Goal: Task Accomplishment & Management: Manage account settings

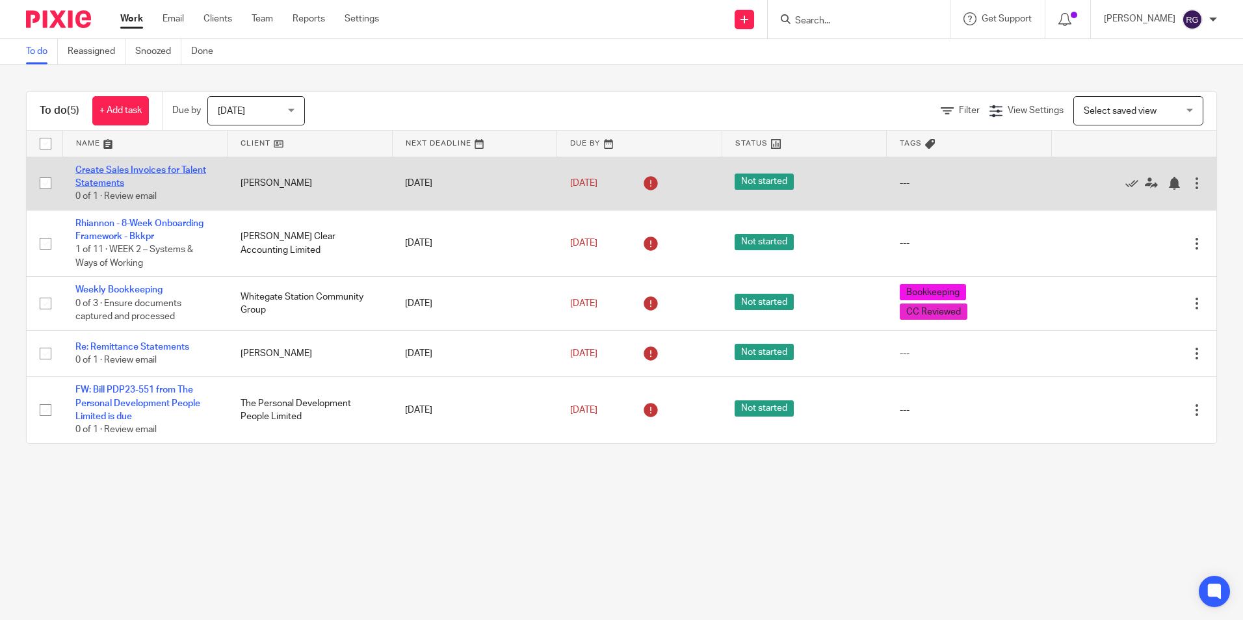
click at [170, 171] on link "Create Sales Invoices for Talent Statements" at bounding box center [140, 177] width 131 height 22
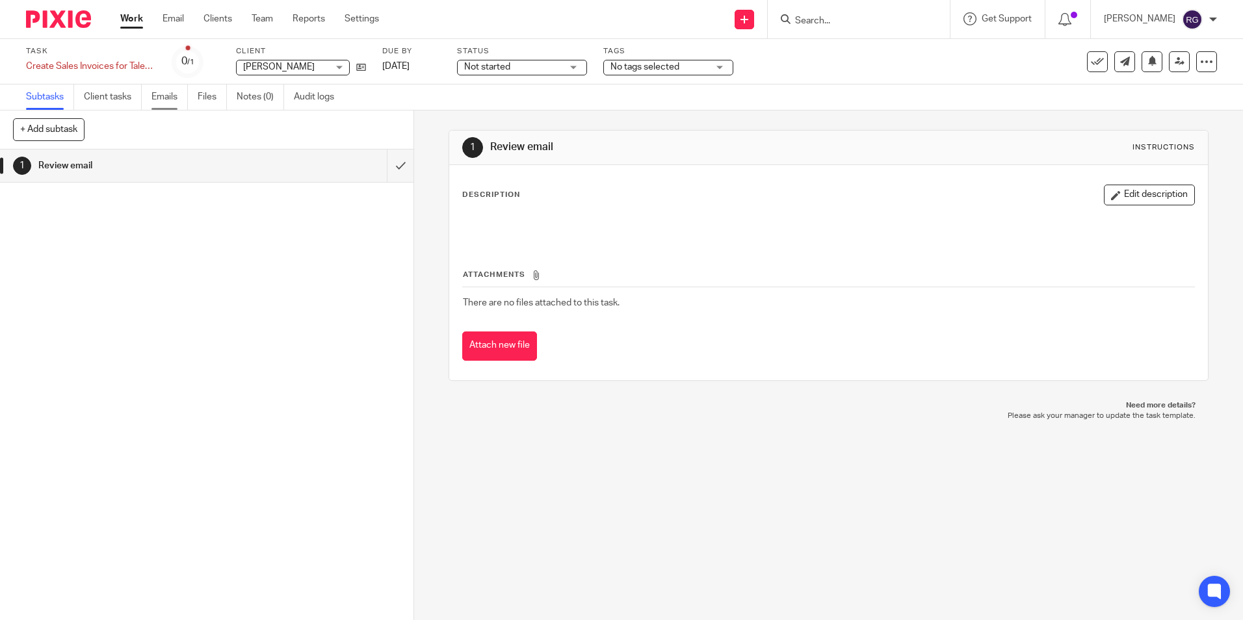
click at [177, 97] on link "Emails" at bounding box center [169, 96] width 36 height 25
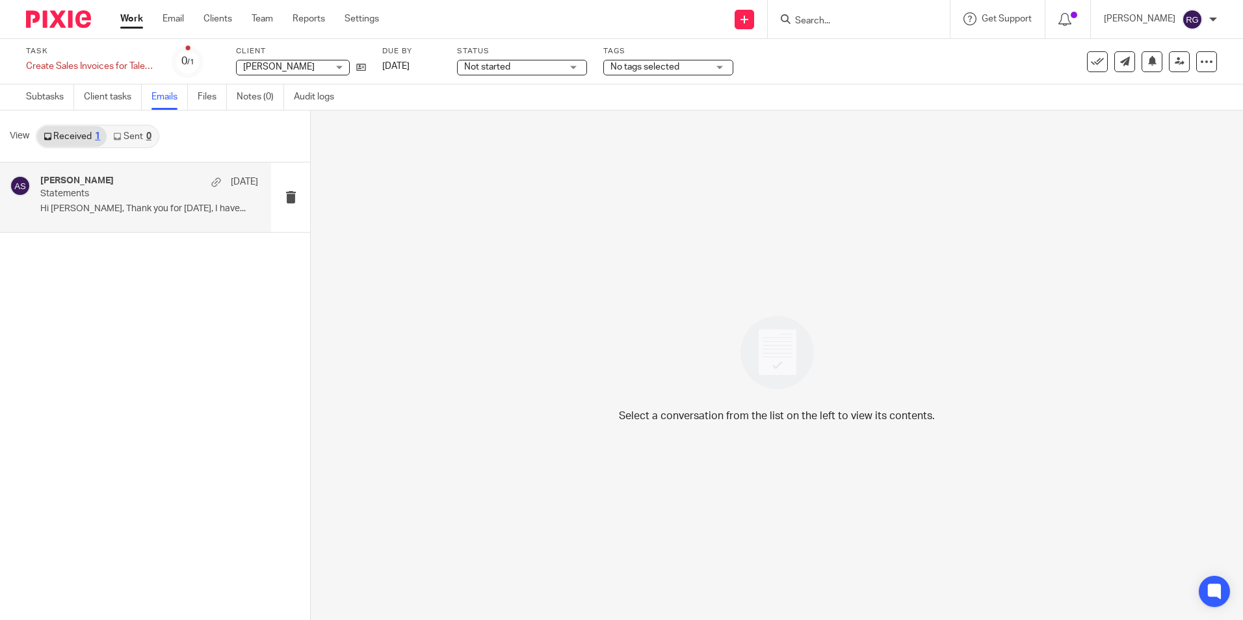
click at [101, 194] on p "Statements" at bounding box center [127, 193] width 174 height 11
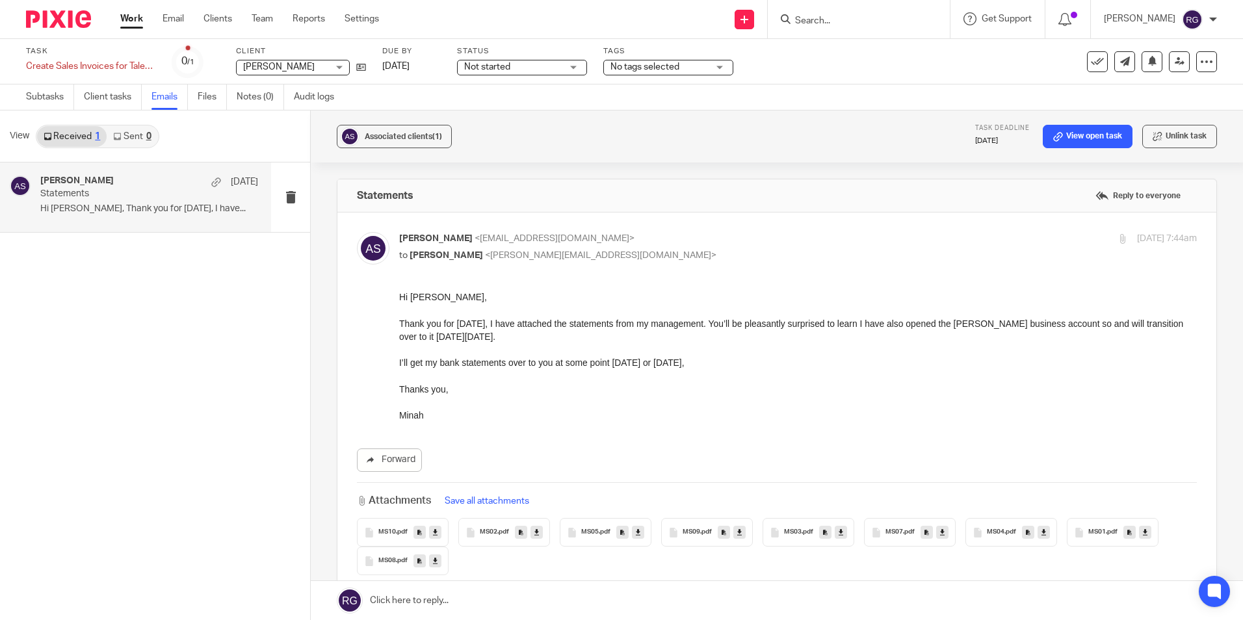
click at [1098, 532] on span "MS01" at bounding box center [1097, 532] width 18 height 8
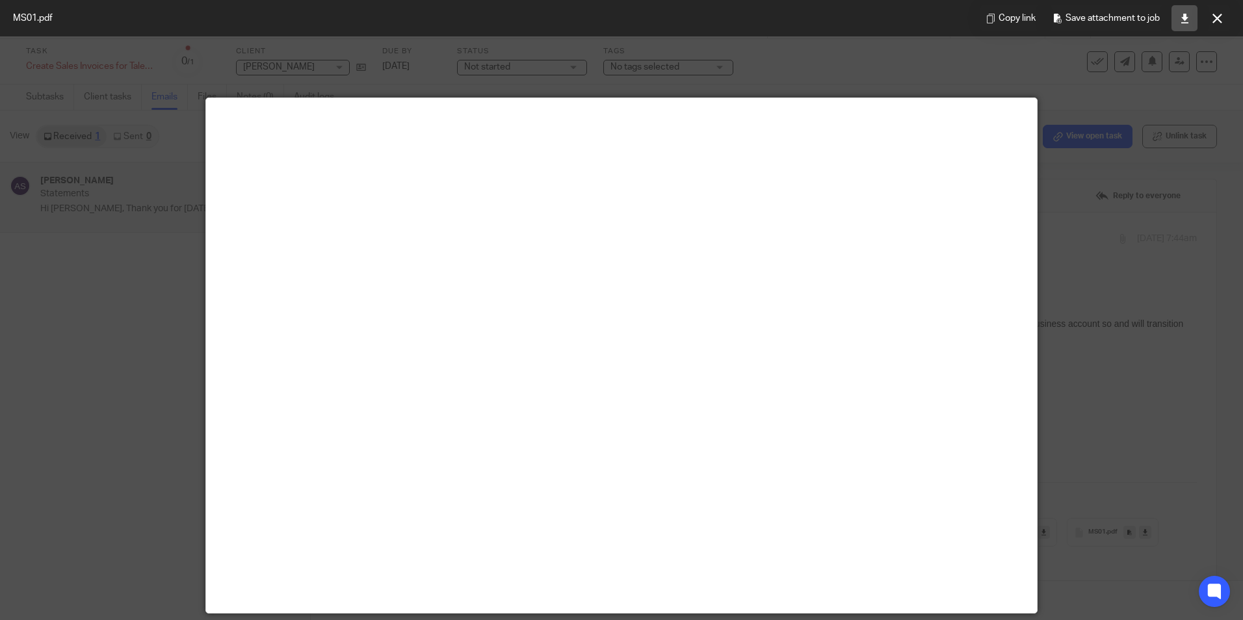
click at [1191, 12] on link at bounding box center [1184, 18] width 26 height 26
click at [1219, 18] on icon at bounding box center [1217, 19] width 10 height 10
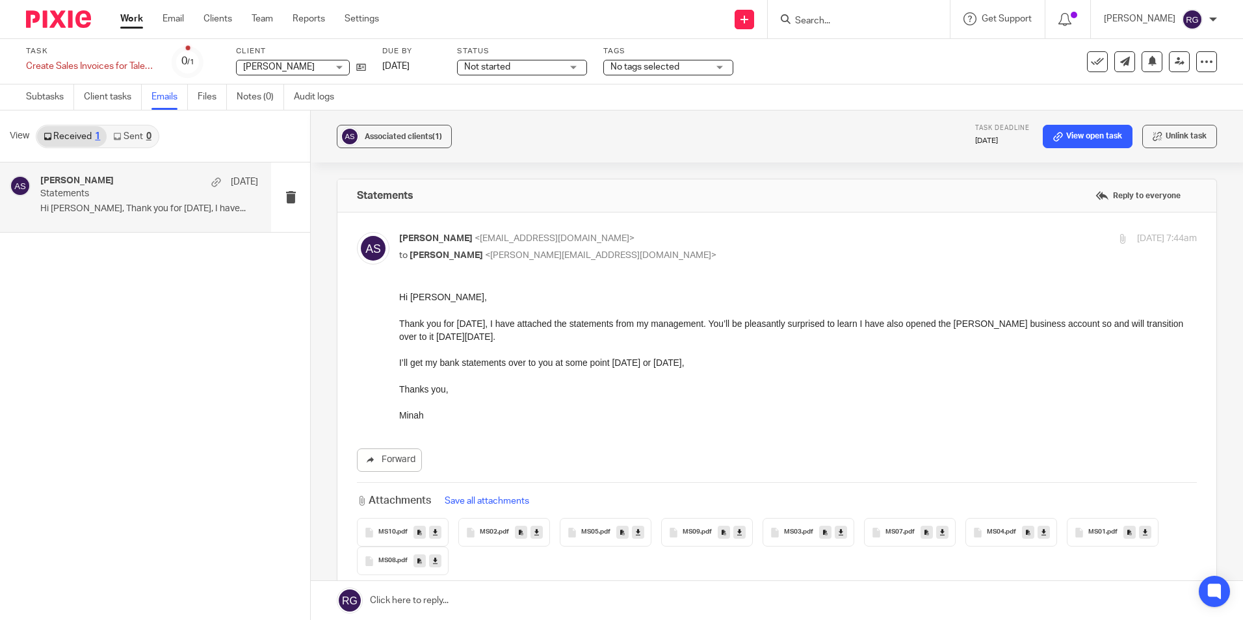
click at [536, 536] on icon at bounding box center [536, 533] width 5 height 10
click at [838, 533] on icon at bounding box center [840, 533] width 5 height 10
click at [1043, 531] on icon at bounding box center [1043, 533] width 5 height 10
click at [636, 530] on icon at bounding box center [638, 533] width 5 height 10
click at [942, 533] on icon at bounding box center [942, 533] width 5 height 10
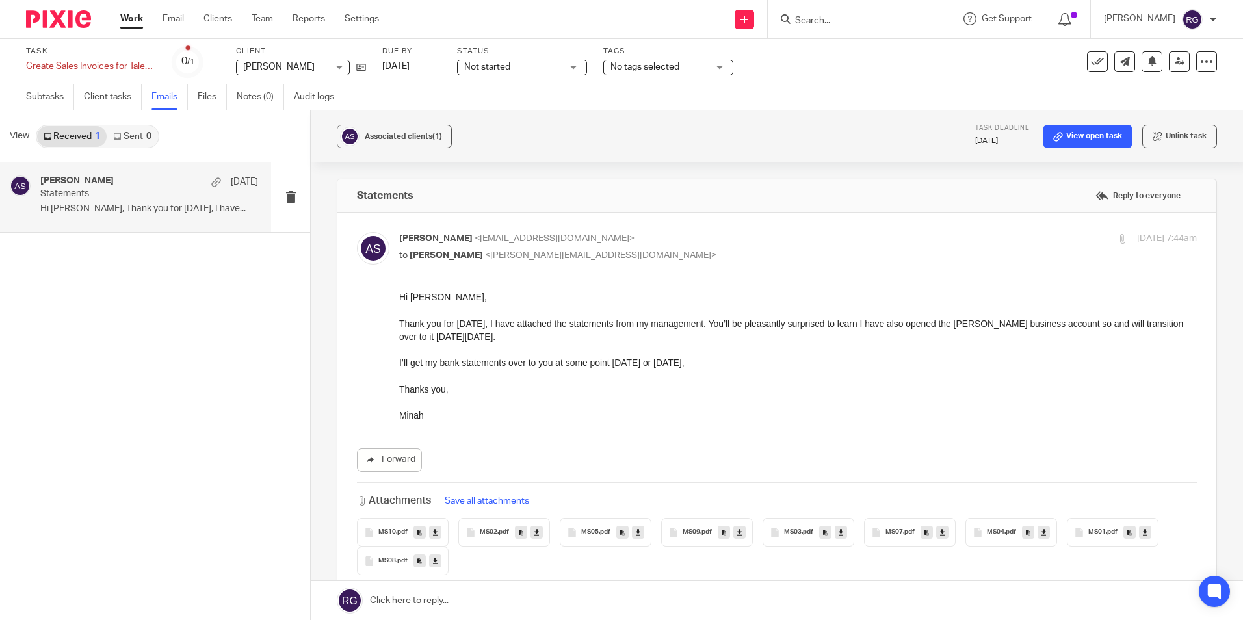
click at [435, 557] on icon at bounding box center [435, 561] width 5 height 10
click at [738, 534] on icon at bounding box center [739, 533] width 5 height 10
click at [435, 533] on icon at bounding box center [435, 533] width 5 height 10
click at [123, 19] on link "Work" at bounding box center [131, 18] width 23 height 13
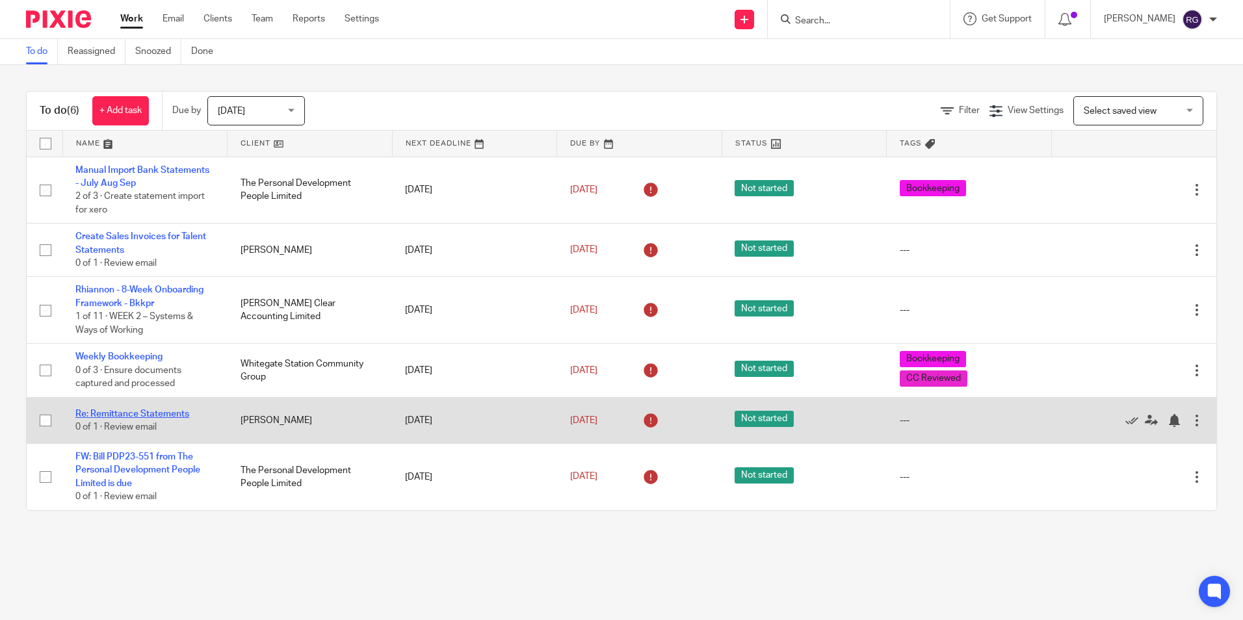
click at [127, 414] on link "Re: Remittance Statements" at bounding box center [132, 413] width 114 height 9
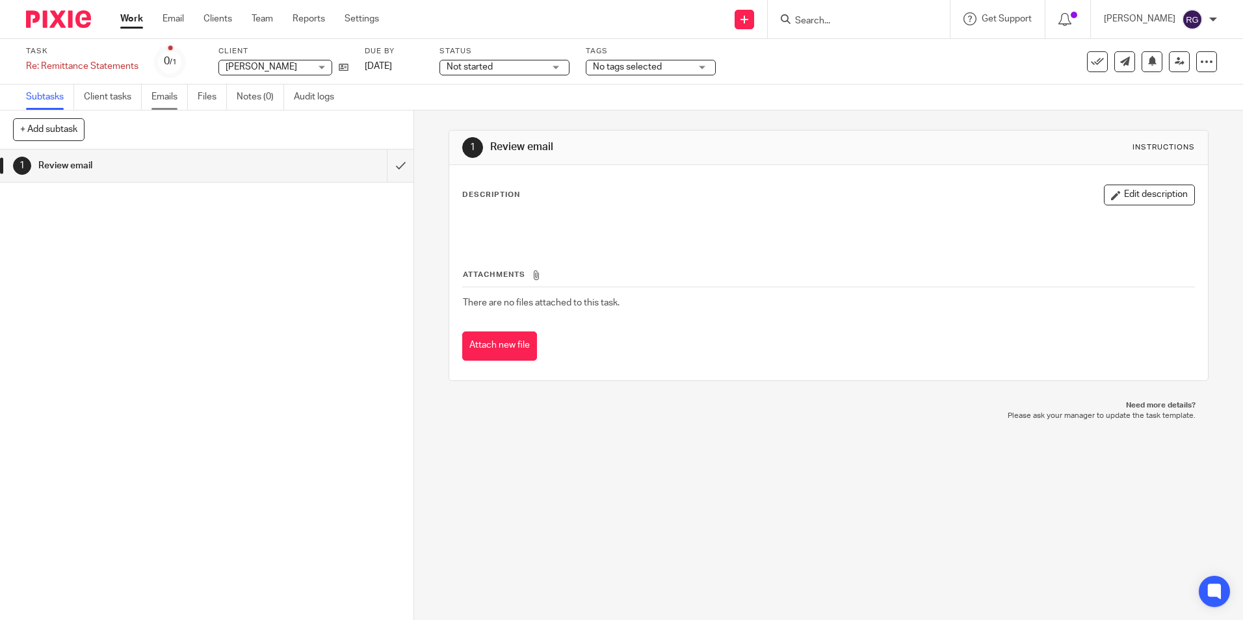
click at [175, 98] on link "Emails" at bounding box center [169, 96] width 36 height 25
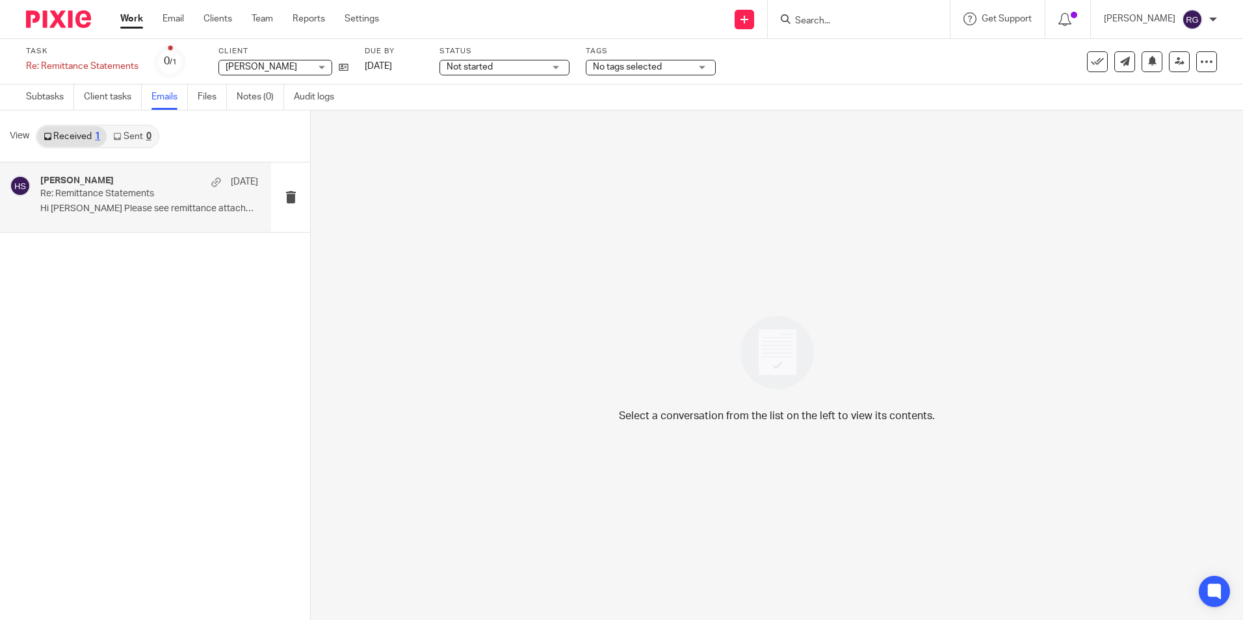
click at [131, 198] on p "Re: Remittance Statements" at bounding box center [127, 193] width 174 height 11
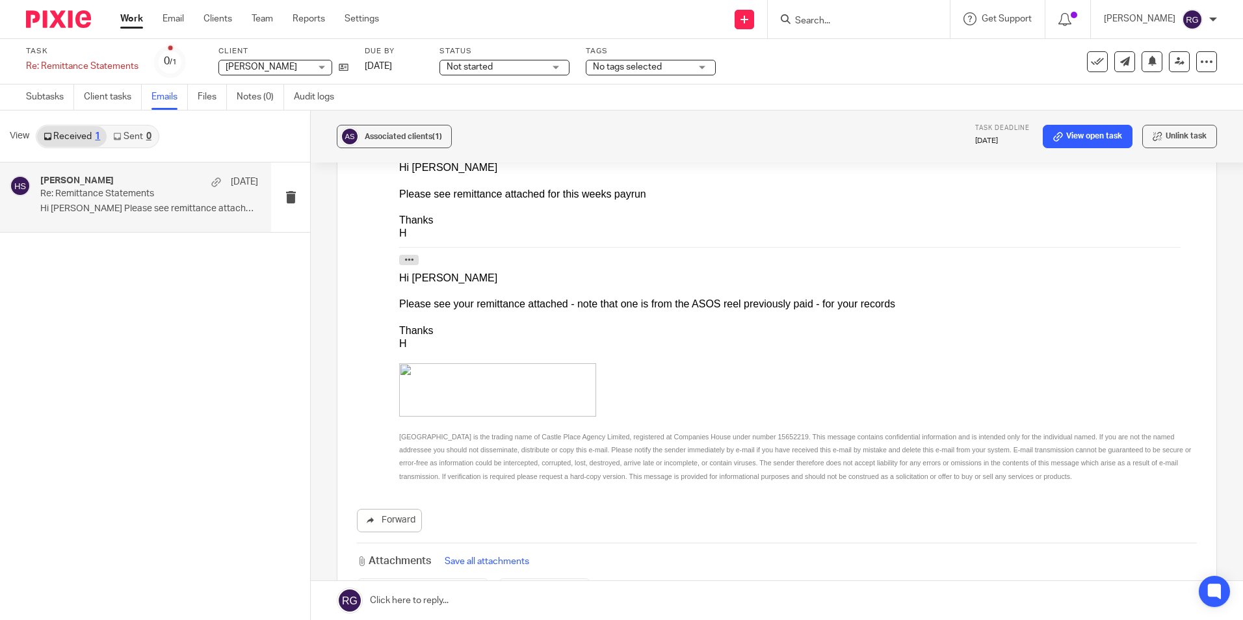
scroll to position [317, 0]
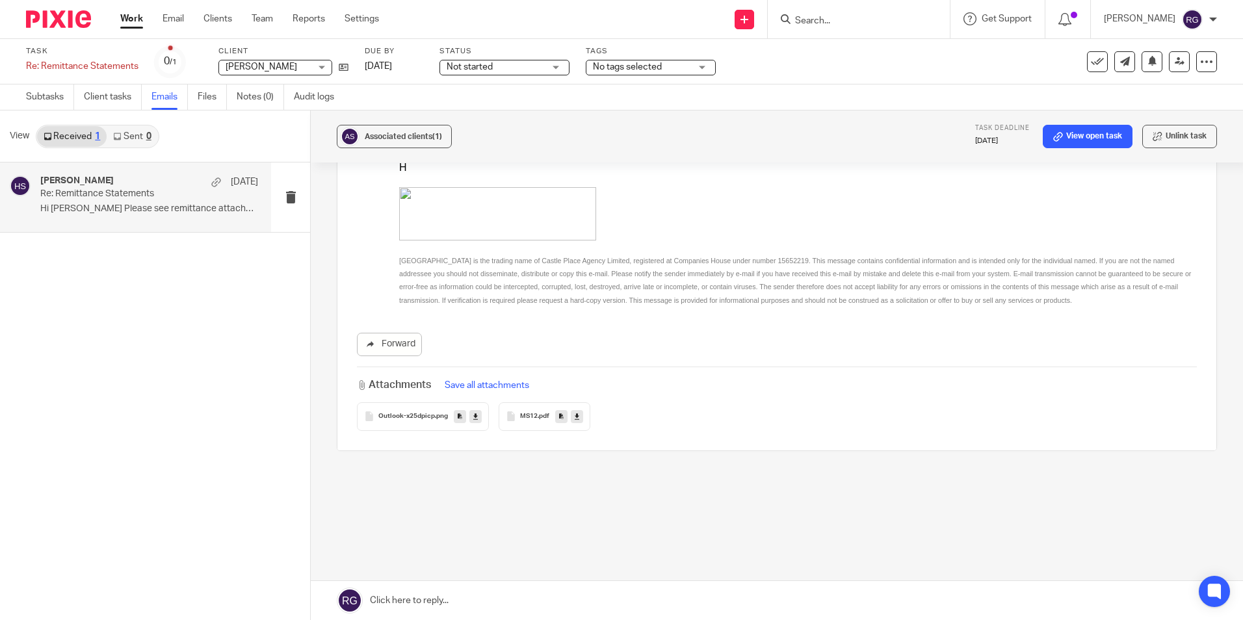
click at [575, 411] on icon at bounding box center [577, 416] width 5 height 10
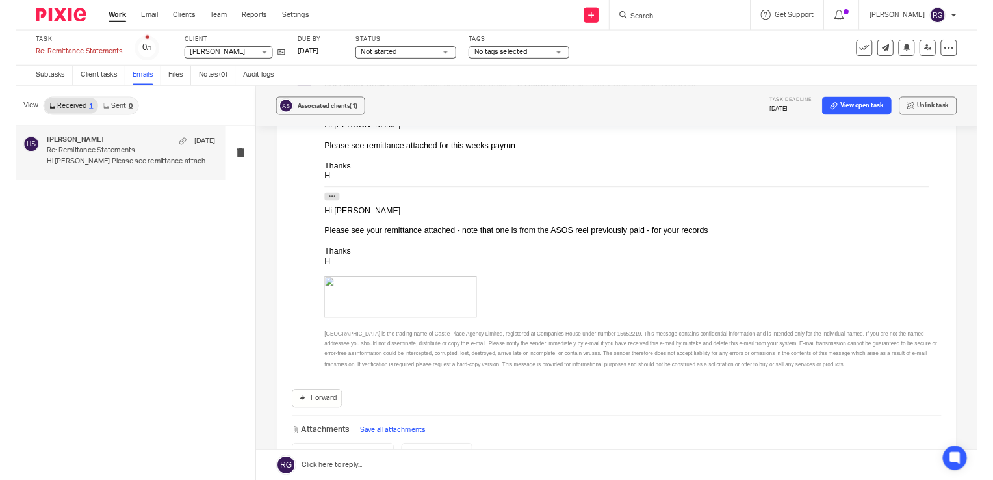
scroll to position [0, 0]
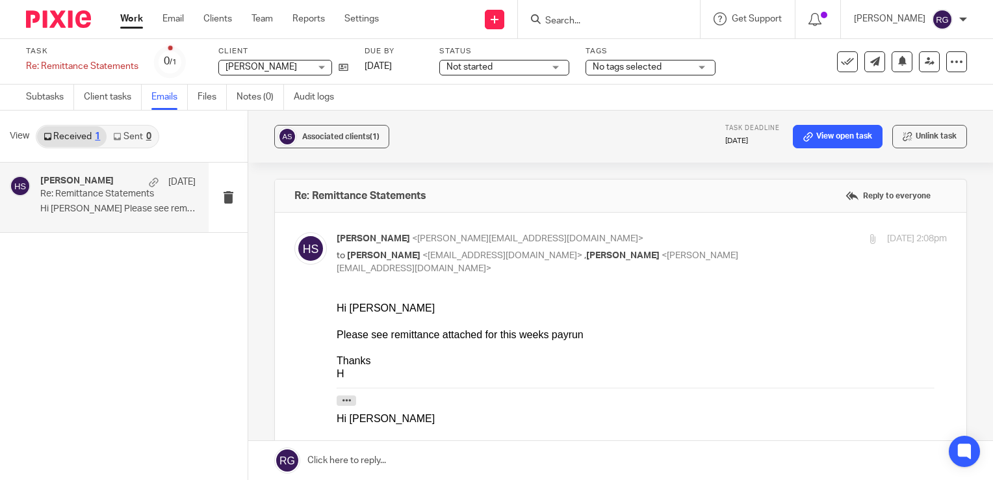
click at [311, 69] on div "Aminah Shannon Aminah Shannon" at bounding box center [275, 68] width 114 height 16
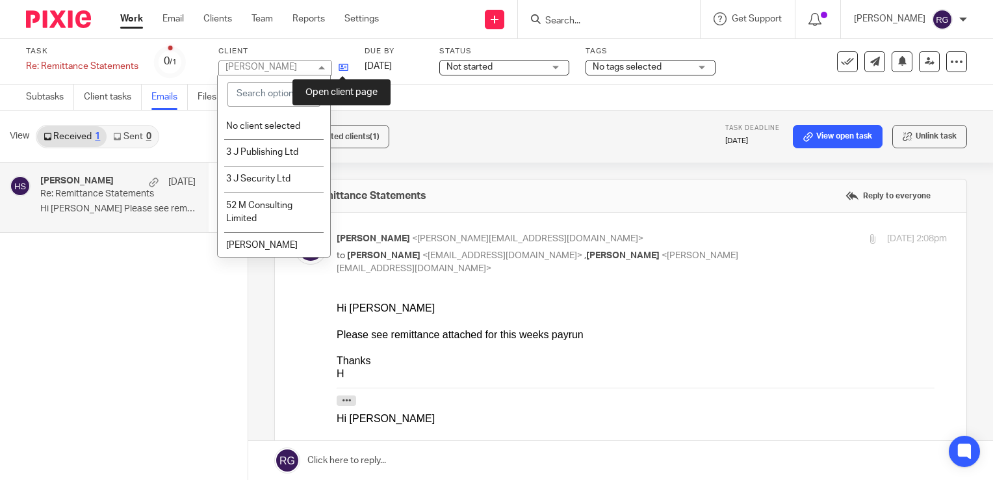
click at [346, 66] on icon at bounding box center [344, 67] width 10 height 10
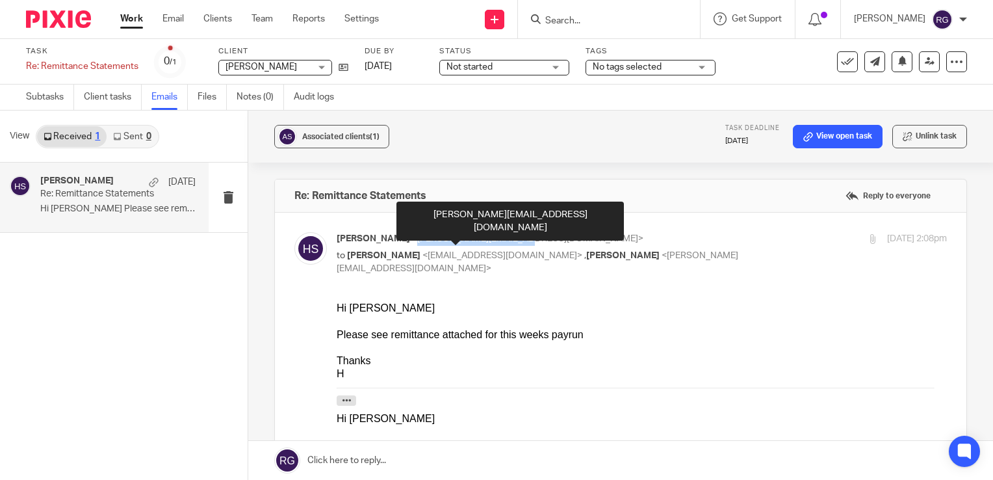
drag, startPoint x: 508, startPoint y: 237, endPoint x: 402, endPoint y: 238, distance: 105.9
click at [412, 238] on span "<hannah@castleplace.com>" at bounding box center [527, 238] width 231 height 9
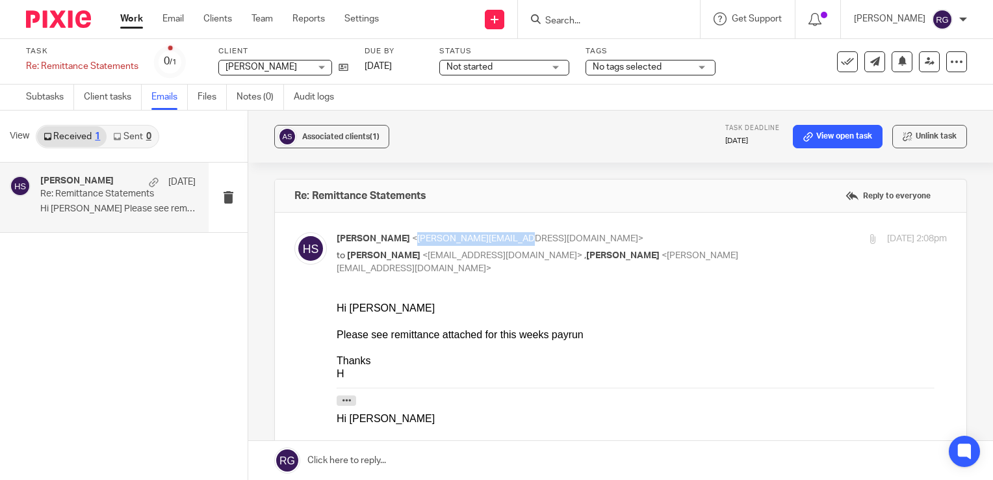
drag, startPoint x: 402, startPoint y: 238, endPoint x: 412, endPoint y: 238, distance: 10.4
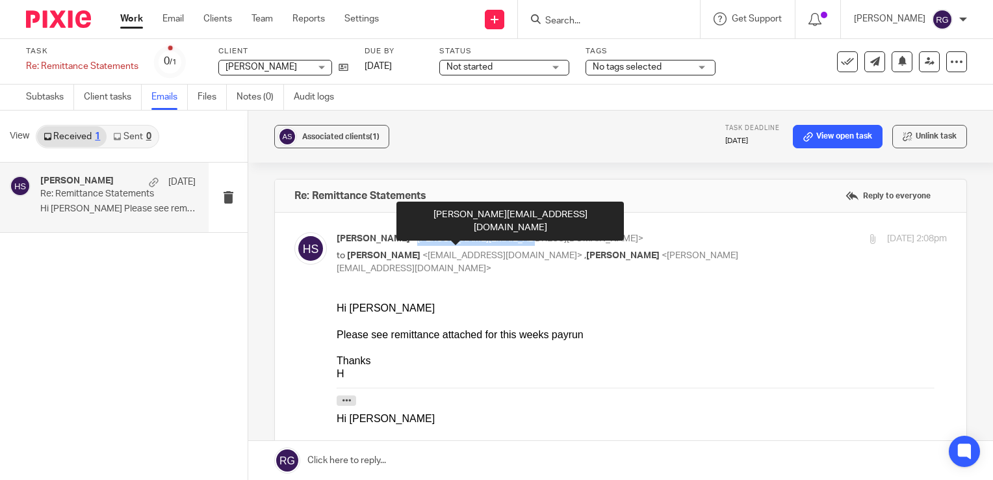
copy span "hannah@castleplace.com"
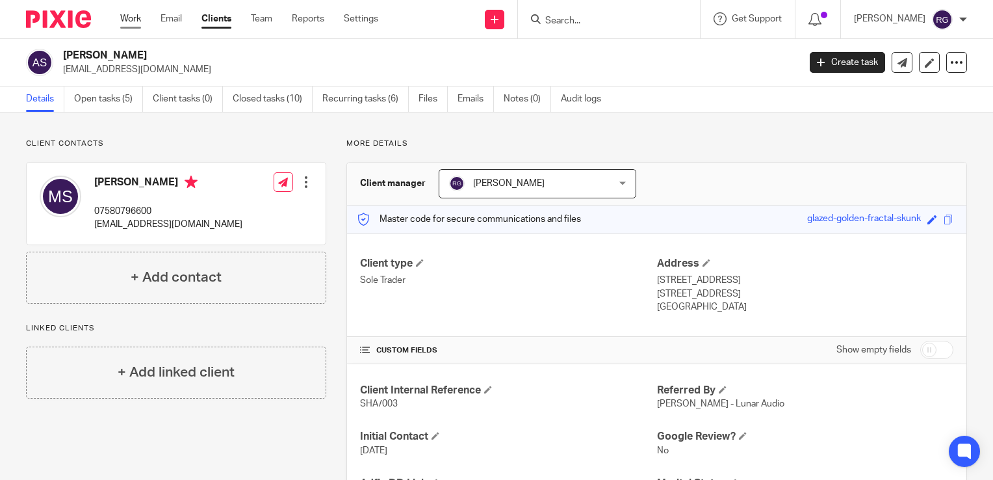
click at [139, 19] on link "Work" at bounding box center [130, 18] width 21 height 13
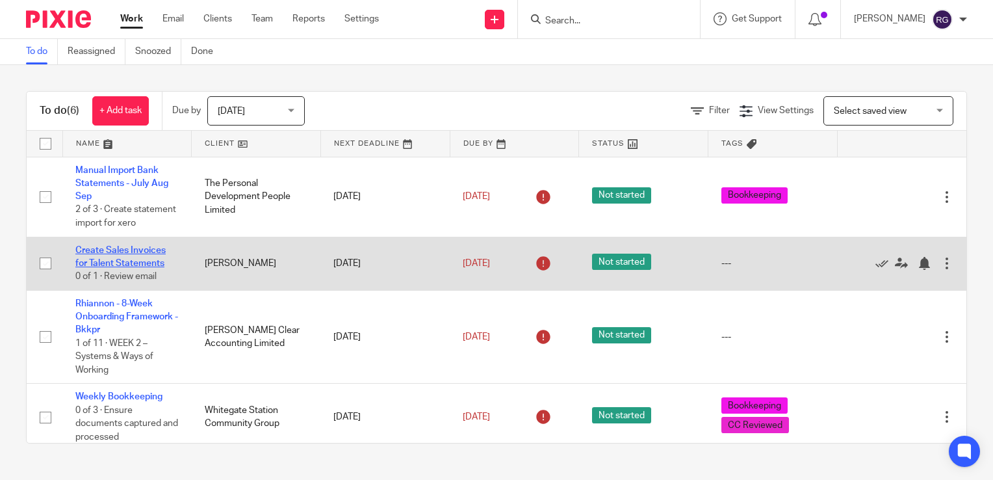
click at [138, 268] on link "Create Sales Invoices for Talent Statements" at bounding box center [120, 257] width 90 height 22
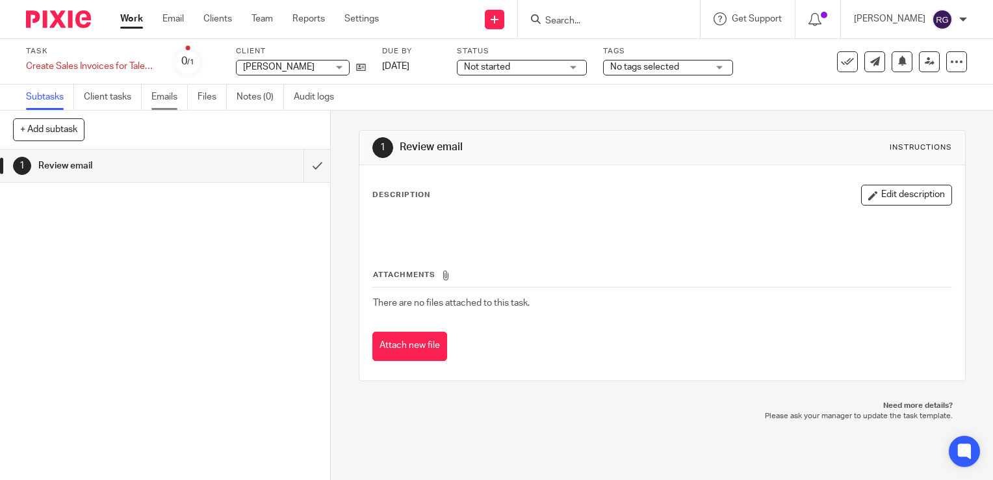
click at [163, 95] on link "Emails" at bounding box center [169, 96] width 36 height 25
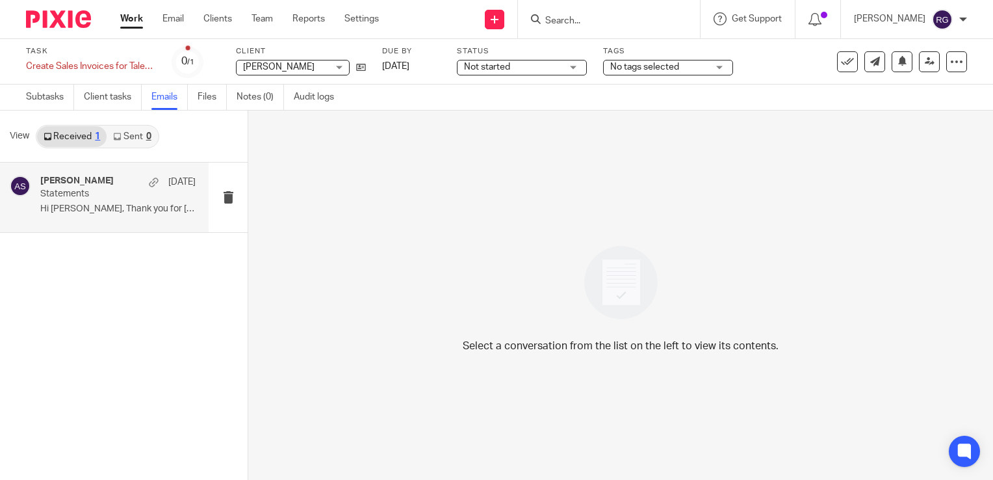
click at [109, 217] on div "[PERSON_NAME] [DATE] Statements Hi [PERSON_NAME], Thank you for [DATE], I have.…" at bounding box center [117, 197] width 155 height 44
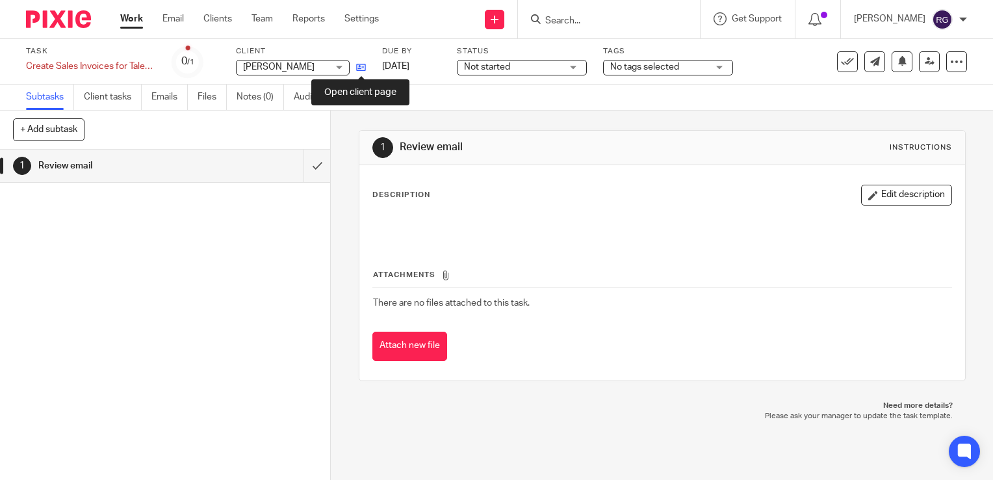
click at [361, 66] on icon at bounding box center [361, 67] width 10 height 10
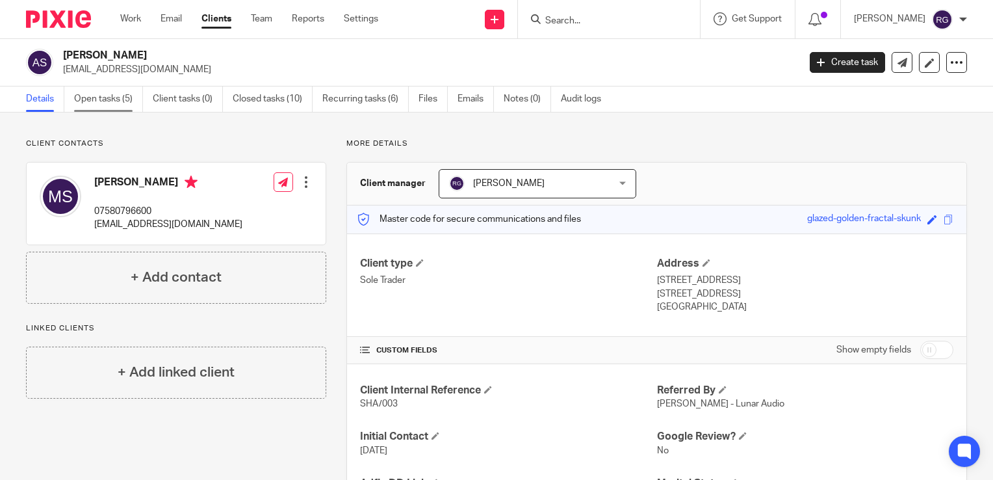
click at [110, 105] on link "Open tasks (5)" at bounding box center [108, 98] width 69 height 25
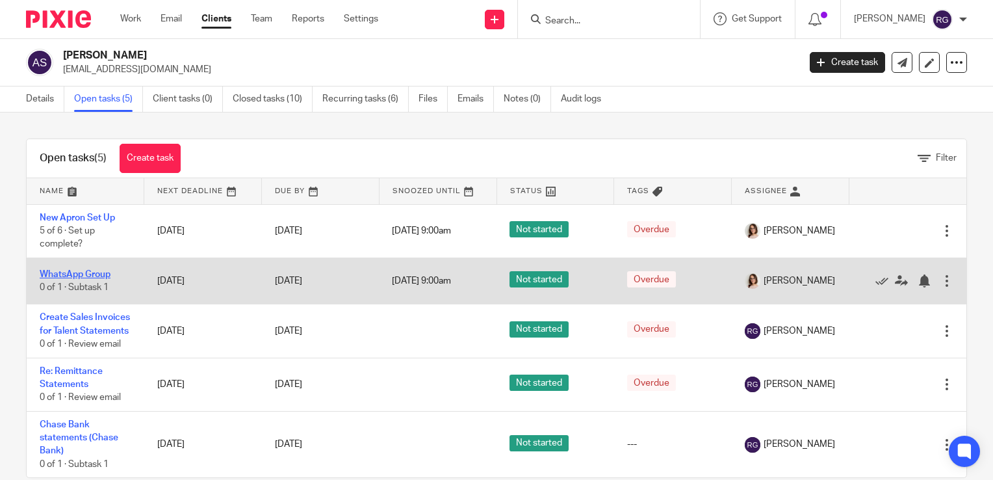
click at [92, 275] on link "WhatsApp Group" at bounding box center [75, 274] width 71 height 9
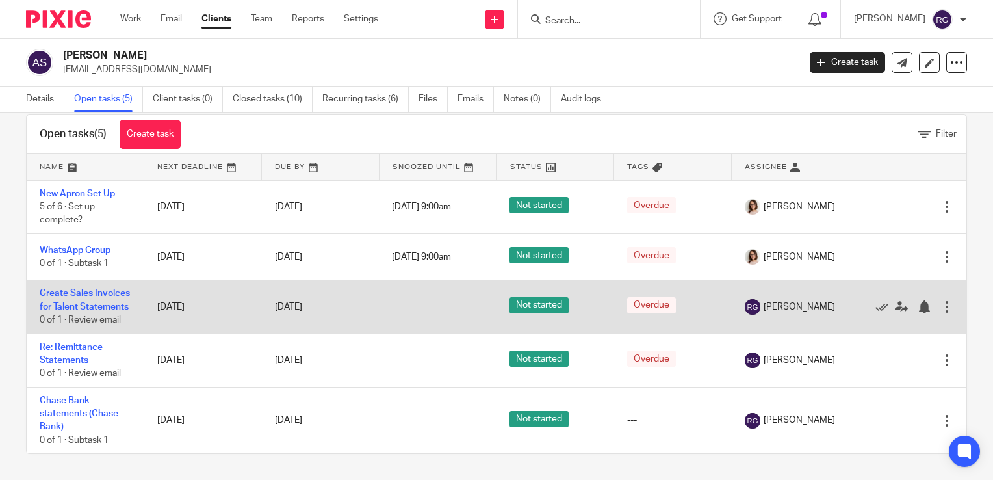
scroll to position [36, 0]
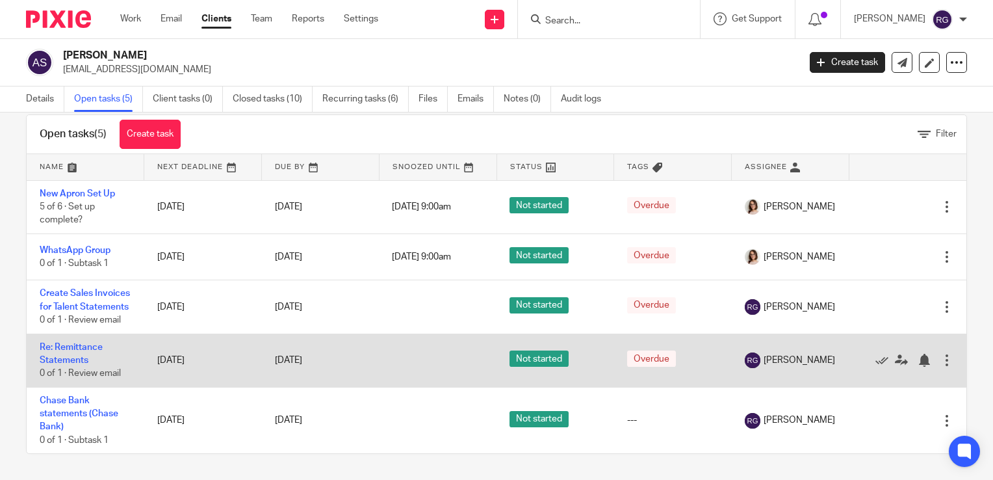
click at [60, 354] on td "Re: Remittance Statements 0 of 1 · Review email" at bounding box center [86, 359] width 118 height 53
click at [64, 357] on link "Re: Remittance Statements" at bounding box center [71, 354] width 63 height 22
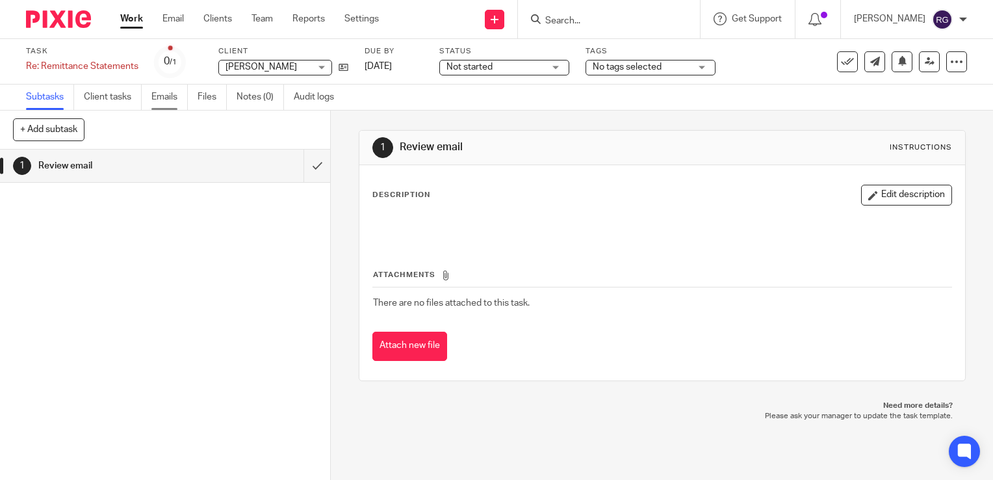
click at [171, 99] on link "Emails" at bounding box center [169, 96] width 36 height 25
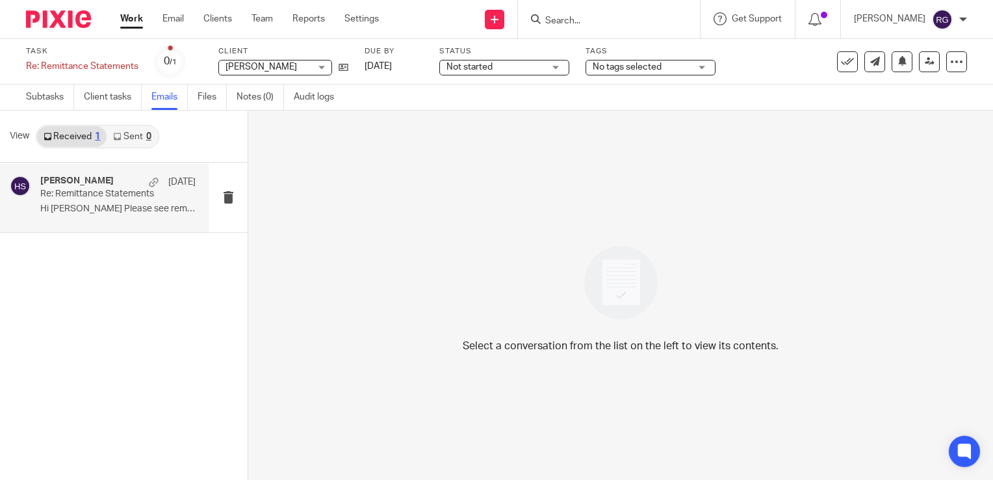
click at [112, 209] on p "Hi Minah Please see remittance attached for..." at bounding box center [117, 208] width 155 height 11
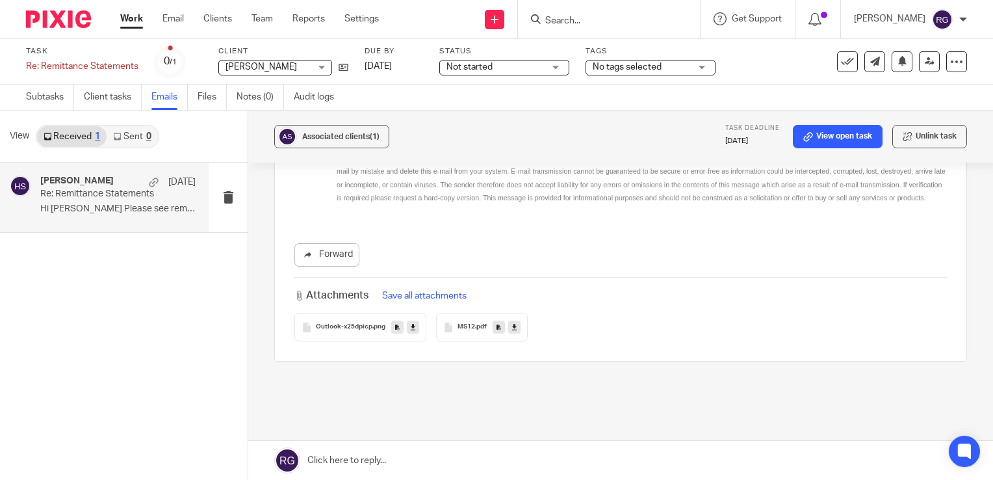
scroll to position [482, 0]
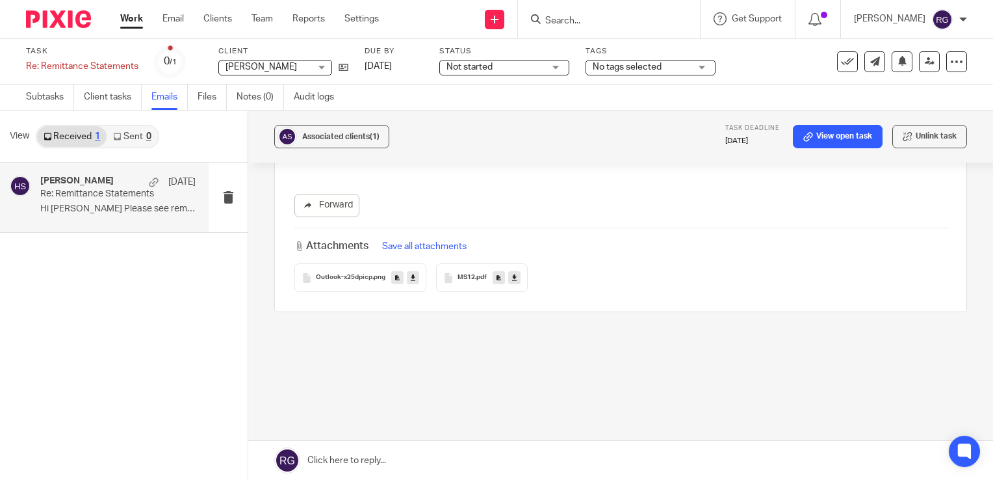
click at [450, 360] on div "Re: Remittance Statements Reply to everyone Hannah Smith <hannah@castleplace.co…" at bounding box center [620, 50] width 693 height 706
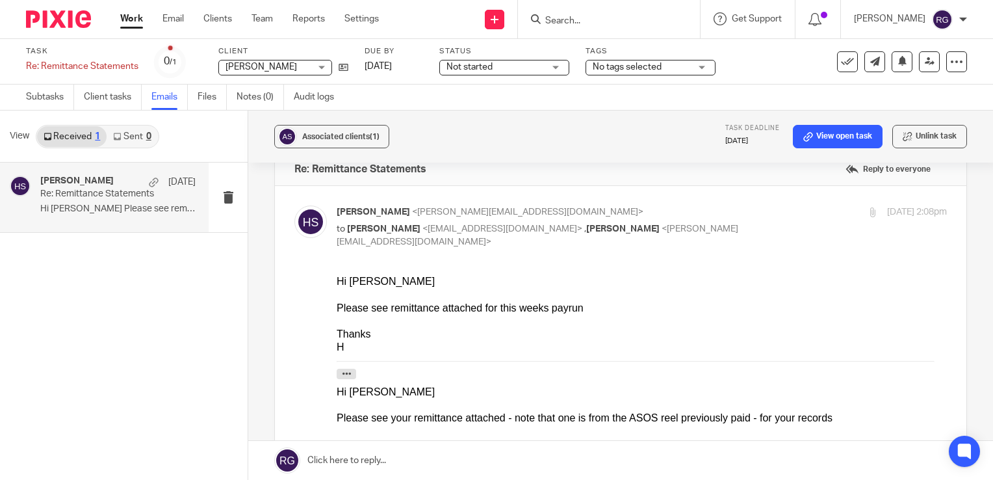
scroll to position [0, 0]
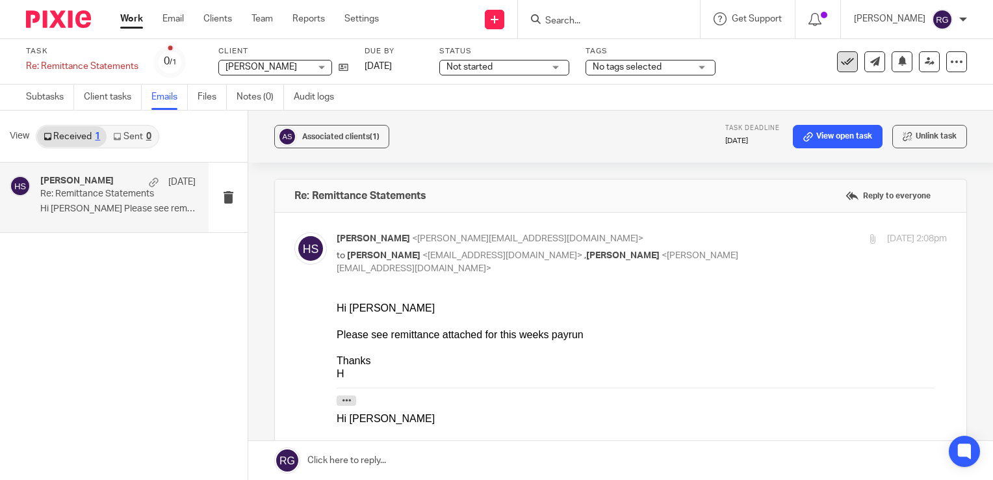
click at [841, 63] on icon at bounding box center [847, 61] width 13 height 13
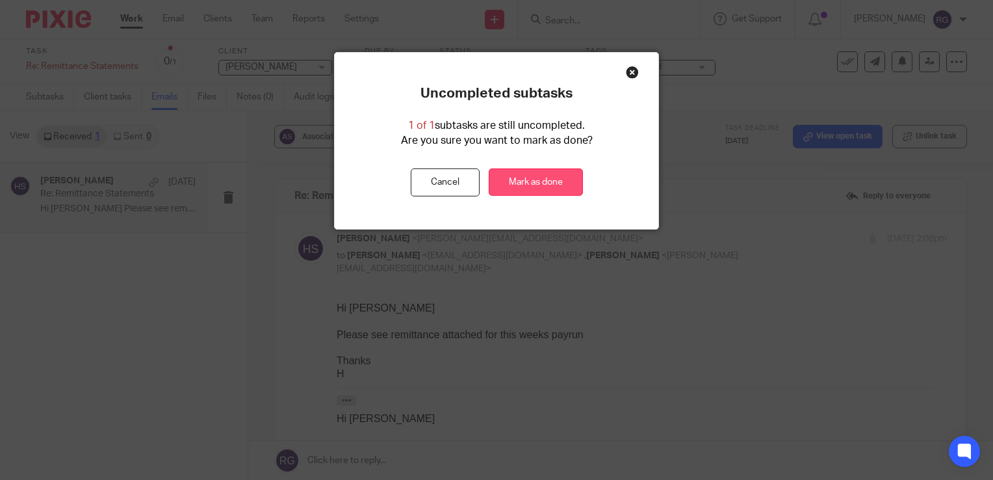
click at [520, 186] on link "Mark as done" at bounding box center [536, 182] width 94 height 28
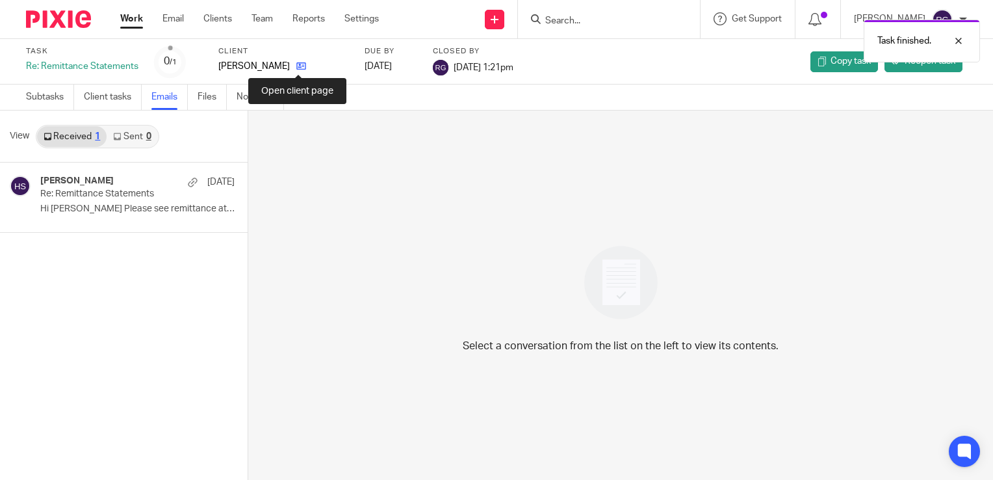
click at [297, 61] on icon at bounding box center [301, 66] width 10 height 10
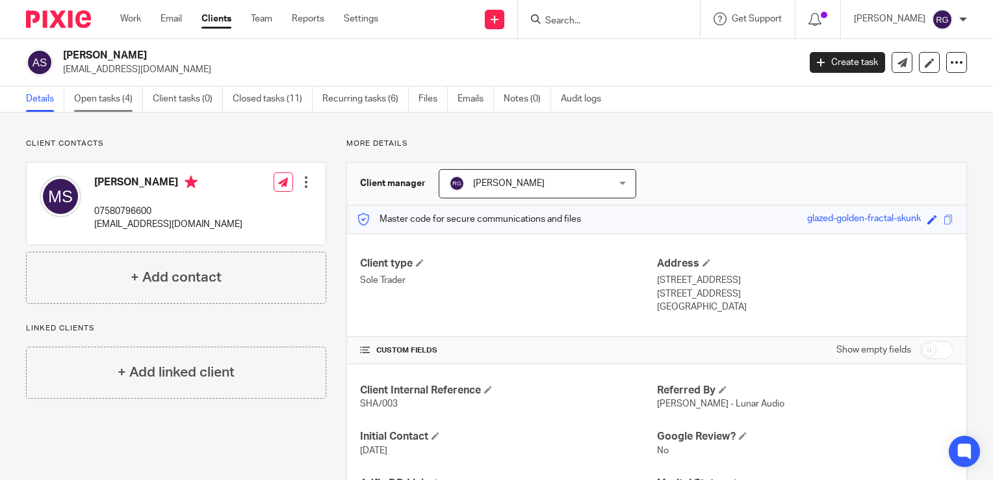
click at [109, 101] on link "Open tasks (4)" at bounding box center [108, 98] width 69 height 25
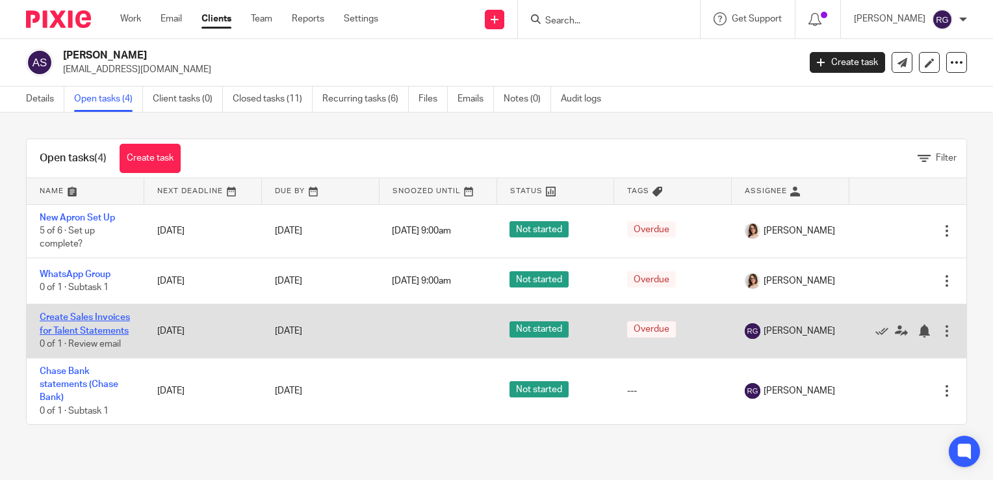
click at [90, 330] on link "Create Sales Invoices for Talent Statements" at bounding box center [85, 324] width 90 height 22
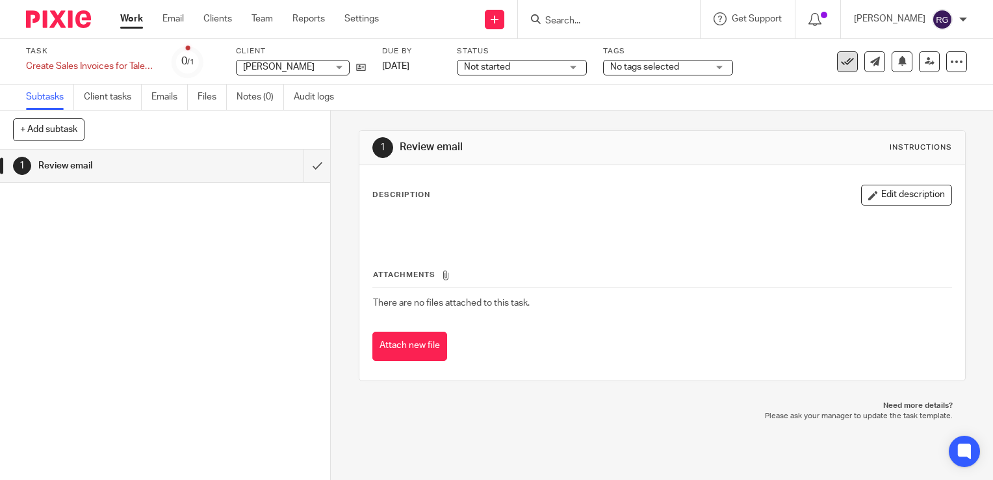
click at [841, 58] on icon at bounding box center [847, 61] width 13 height 13
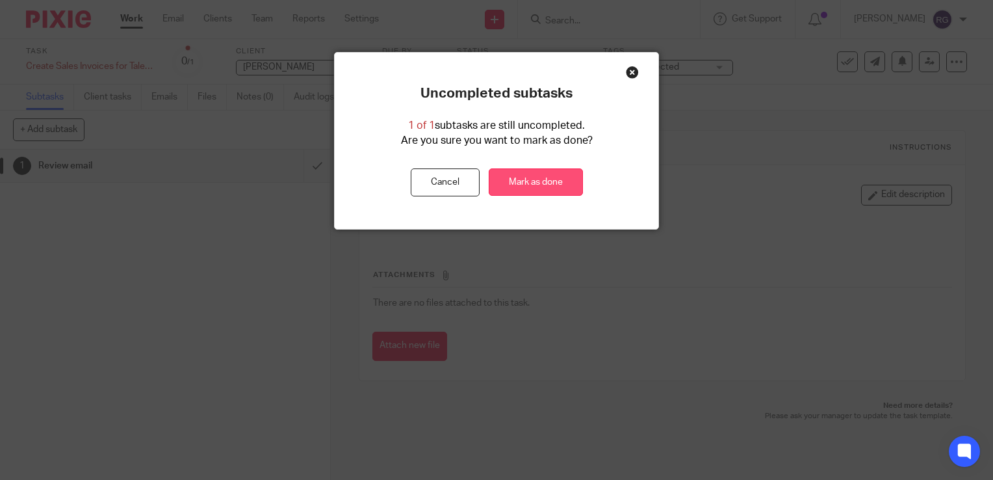
click at [532, 192] on link "Mark as done" at bounding box center [536, 182] width 94 height 28
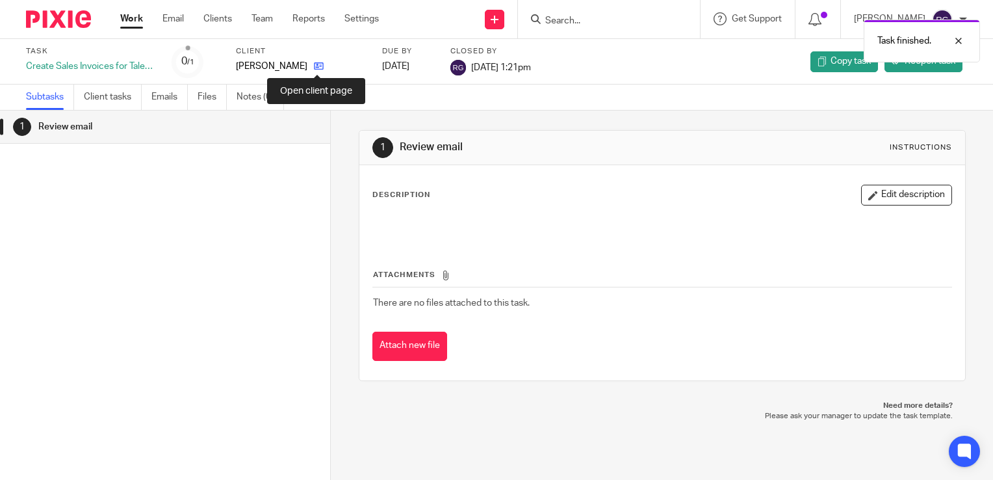
click at [319, 68] on icon at bounding box center [319, 66] width 10 height 10
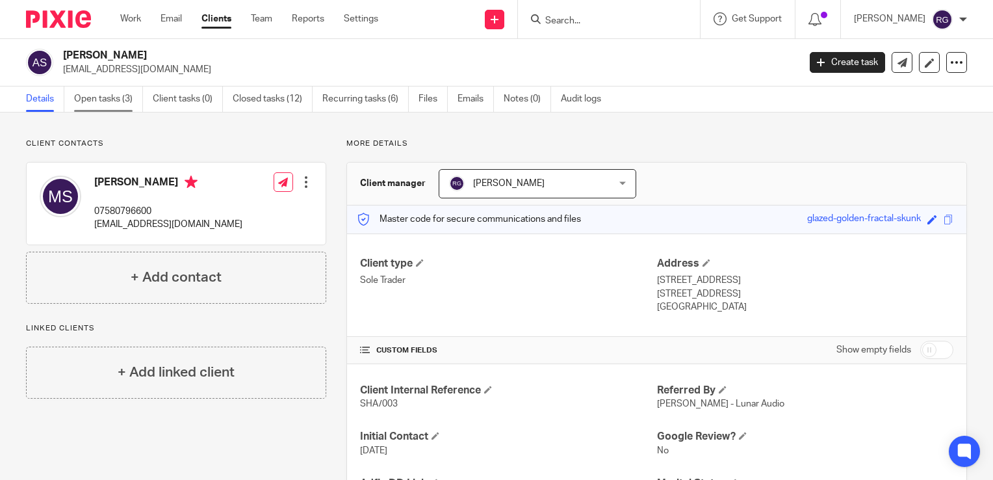
click at [107, 100] on link "Open tasks (3)" at bounding box center [108, 98] width 69 height 25
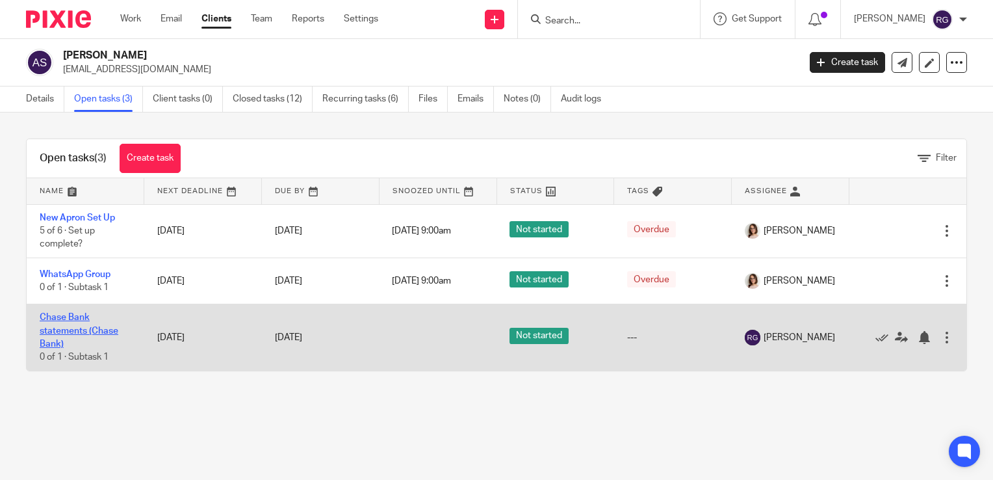
click at [77, 331] on link "Chase Bank statements (Chase Bank)" at bounding box center [79, 331] width 79 height 36
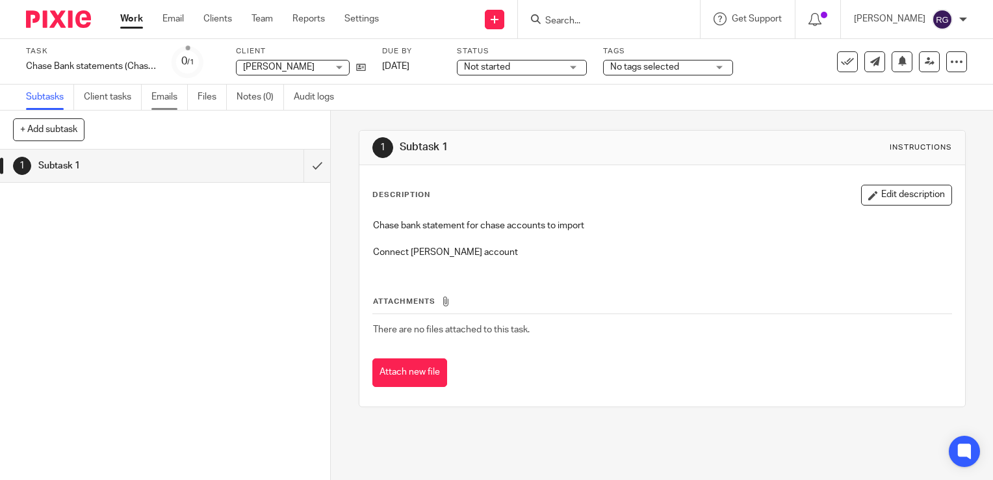
click at [162, 97] on link "Emails" at bounding box center [169, 96] width 36 height 25
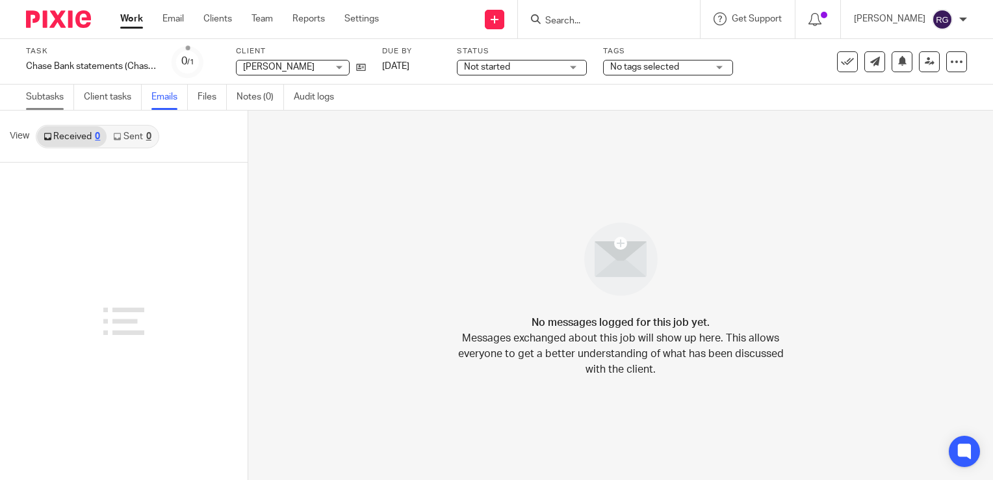
click at [57, 96] on link "Subtasks" at bounding box center [50, 96] width 48 height 25
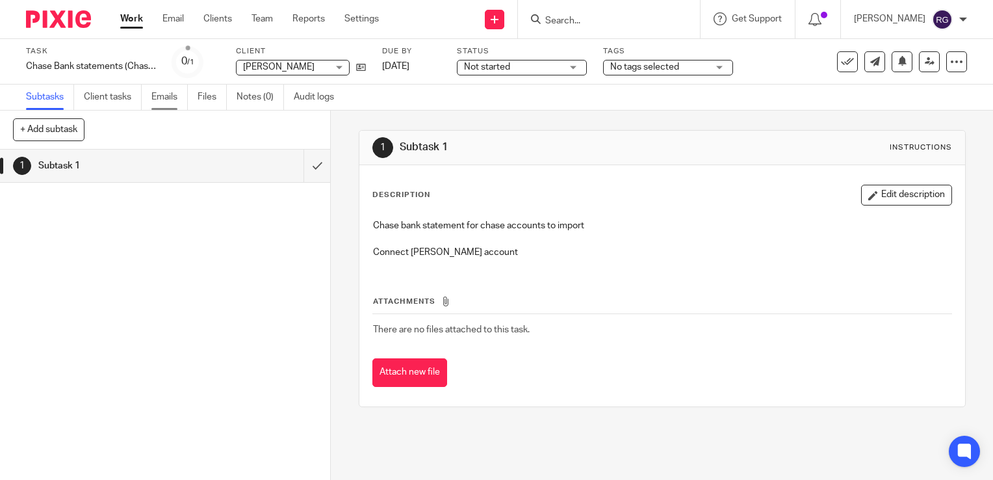
click at [164, 93] on link "Emails" at bounding box center [169, 96] width 36 height 25
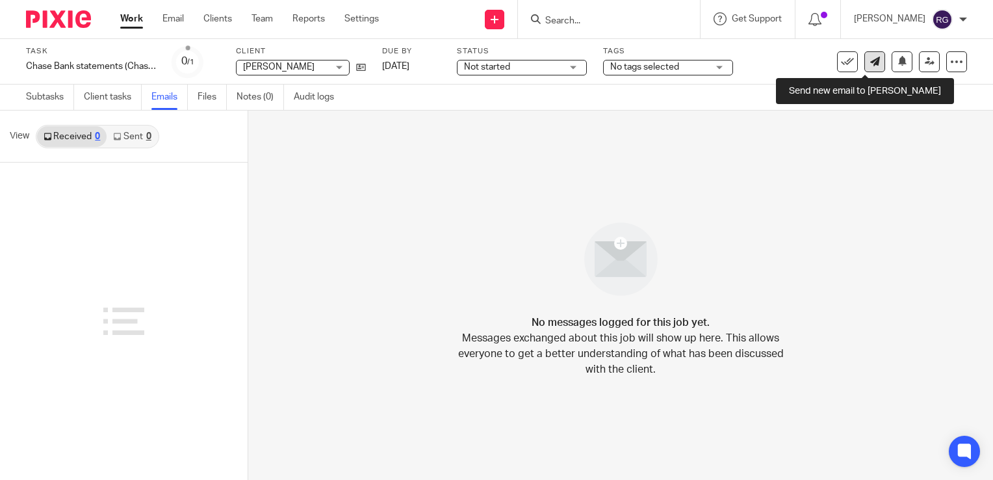
click at [870, 58] on icon at bounding box center [875, 62] width 10 height 10
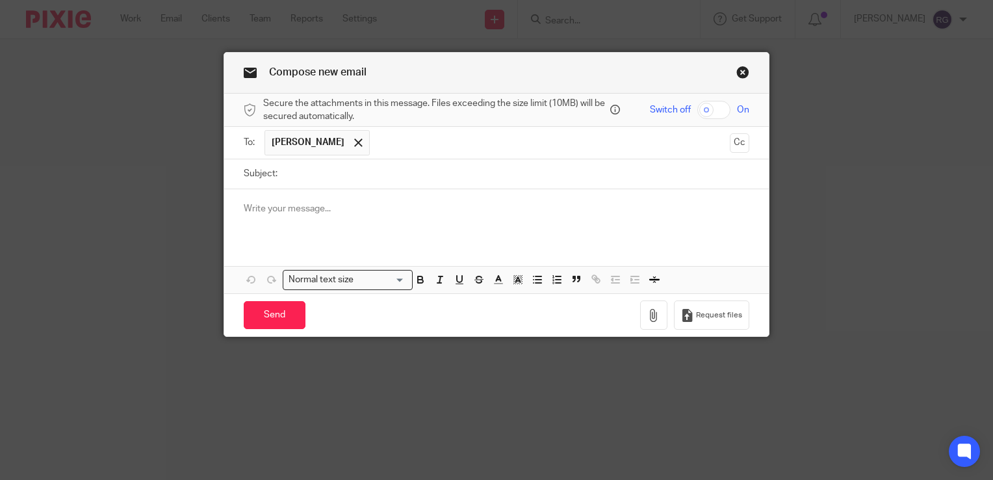
drag, startPoint x: 489, startPoint y: 68, endPoint x: 589, endPoint y: 84, distance: 101.4
click at [589, 84] on div "Compose new email" at bounding box center [496, 73] width 545 height 41
click at [740, 76] on link "Close this dialog window" at bounding box center [742, 75] width 13 height 18
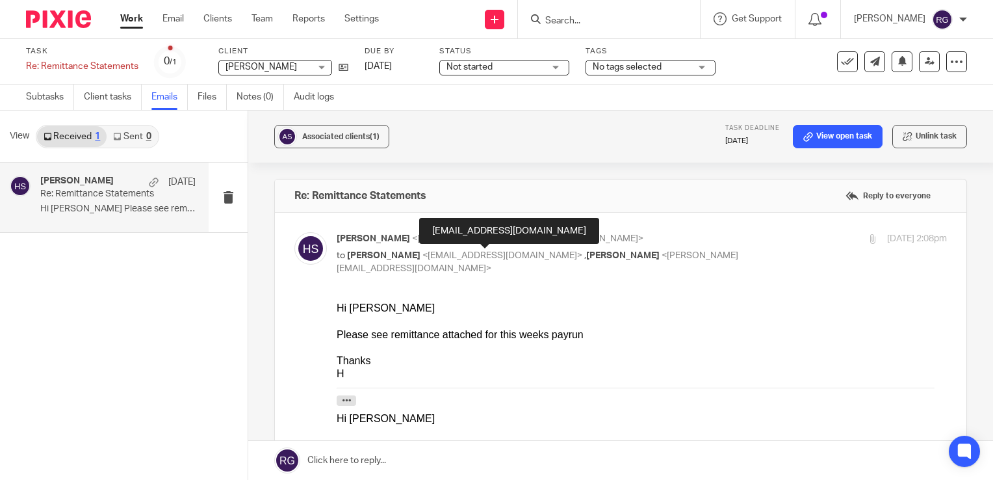
click at [546, 251] on span "<minah.shannon4@gmail.com>" at bounding box center [502, 255] width 160 height 9
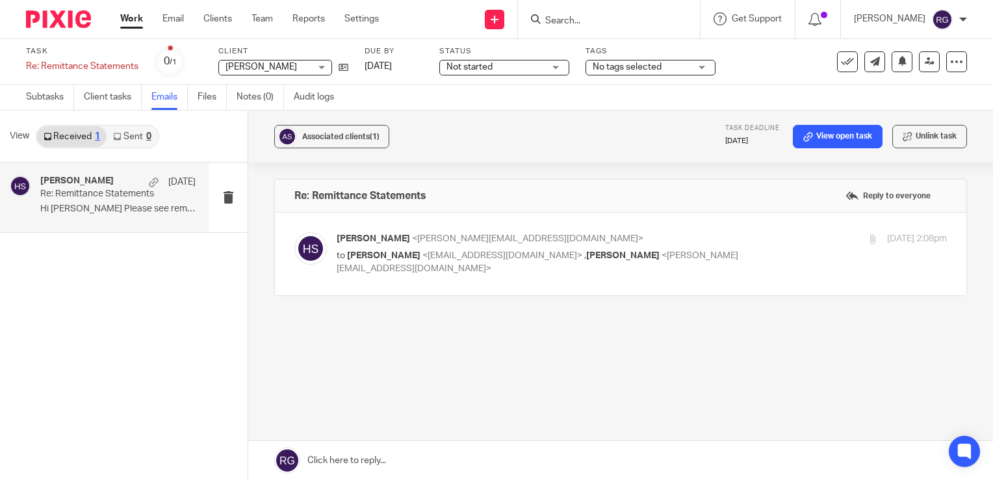
click at [546, 252] on span "<minah.shannon4@gmail.com>" at bounding box center [502, 255] width 160 height 9
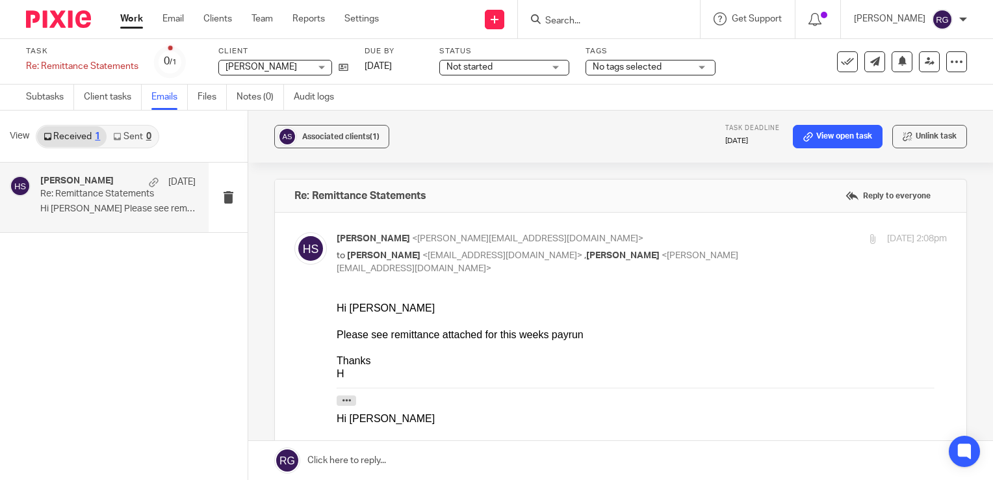
click at [546, 252] on span "<minah.shannon4@gmail.com>" at bounding box center [502, 255] width 160 height 9
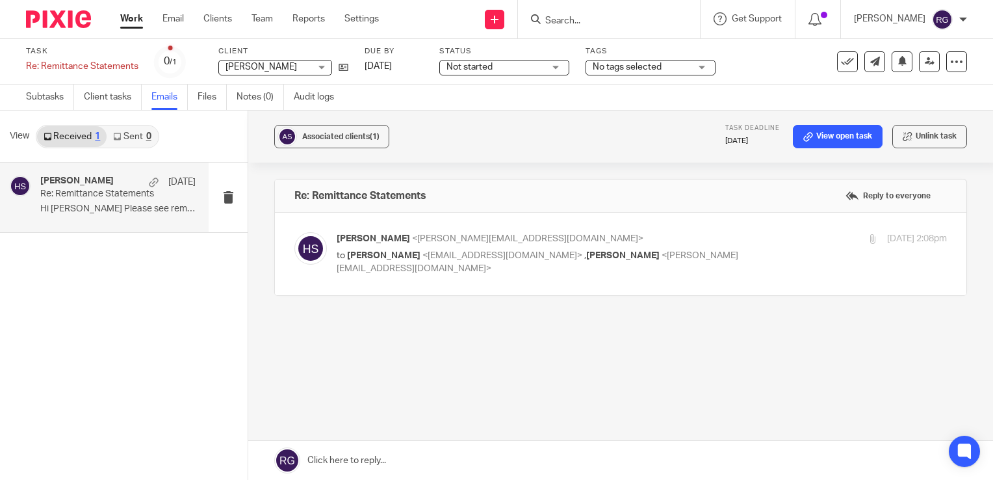
click at [538, 255] on span "<minah.shannon4@gmail.com>" at bounding box center [502, 255] width 160 height 9
checkbox input "true"
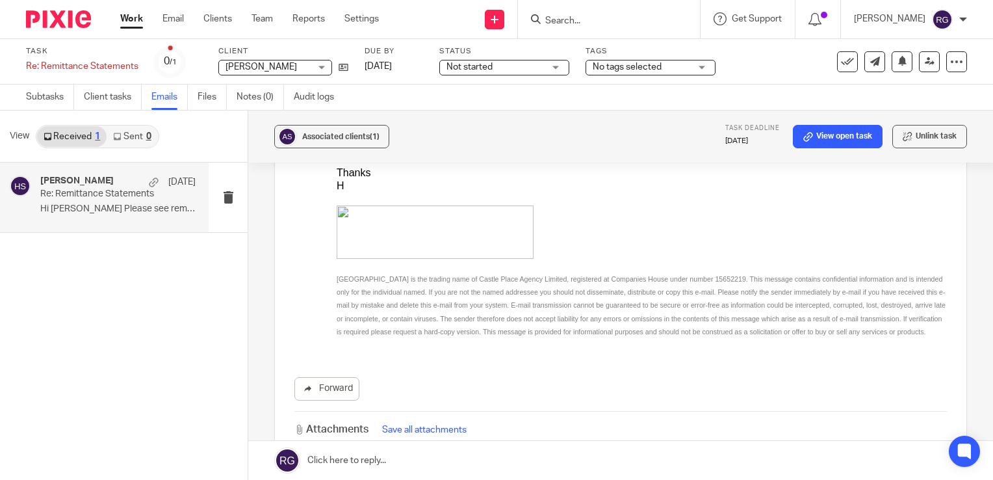
scroll to position [195, 0]
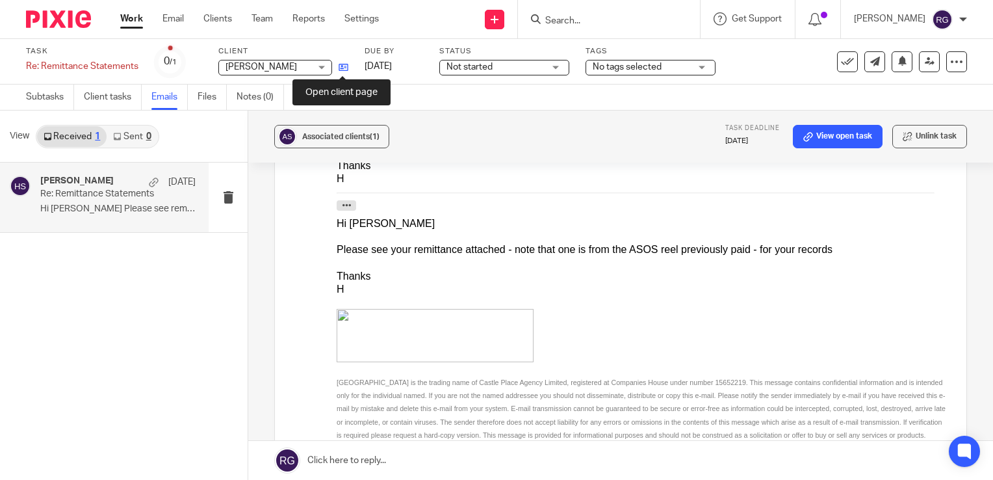
click at [343, 69] on icon at bounding box center [344, 67] width 10 height 10
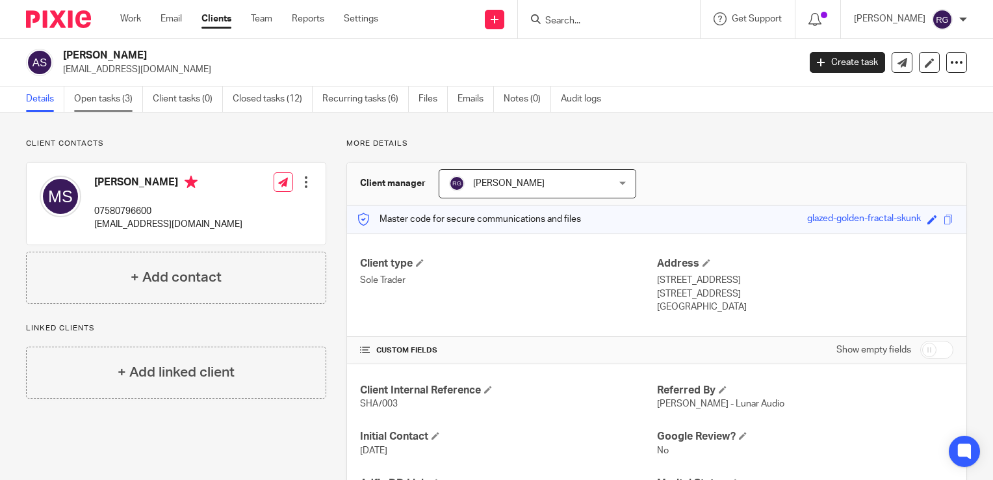
click at [116, 108] on link "Open tasks (3)" at bounding box center [108, 98] width 69 height 25
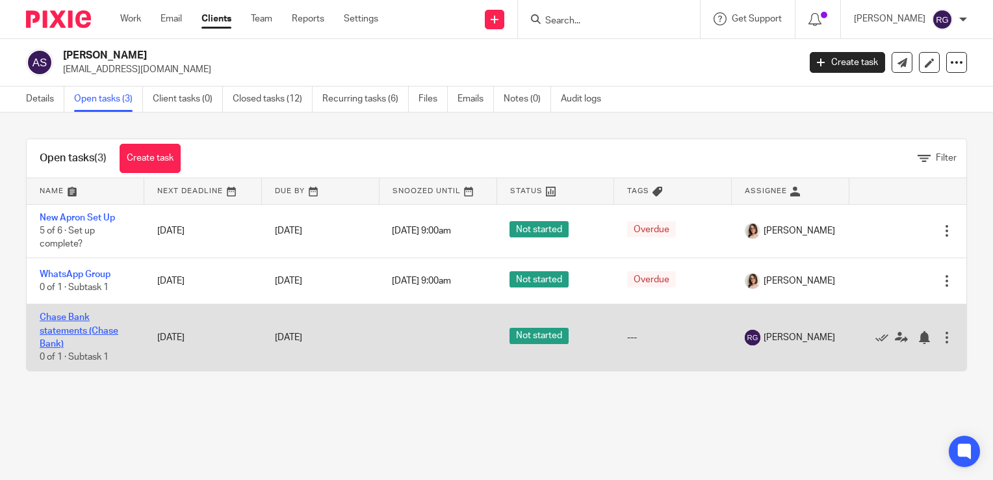
click at [81, 329] on link "Chase Bank statements (Chase Bank)" at bounding box center [79, 331] width 79 height 36
